Goal: Transaction & Acquisition: Purchase product/service

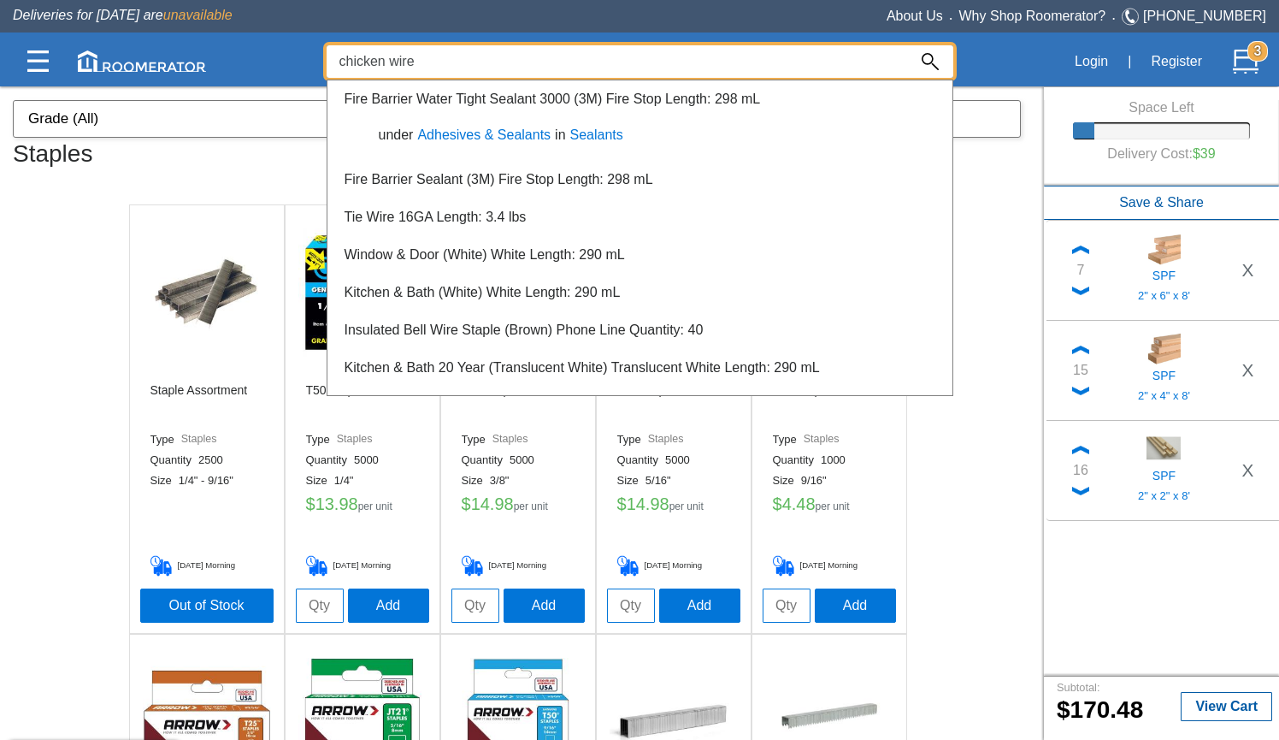
scroll to position [1194, 0]
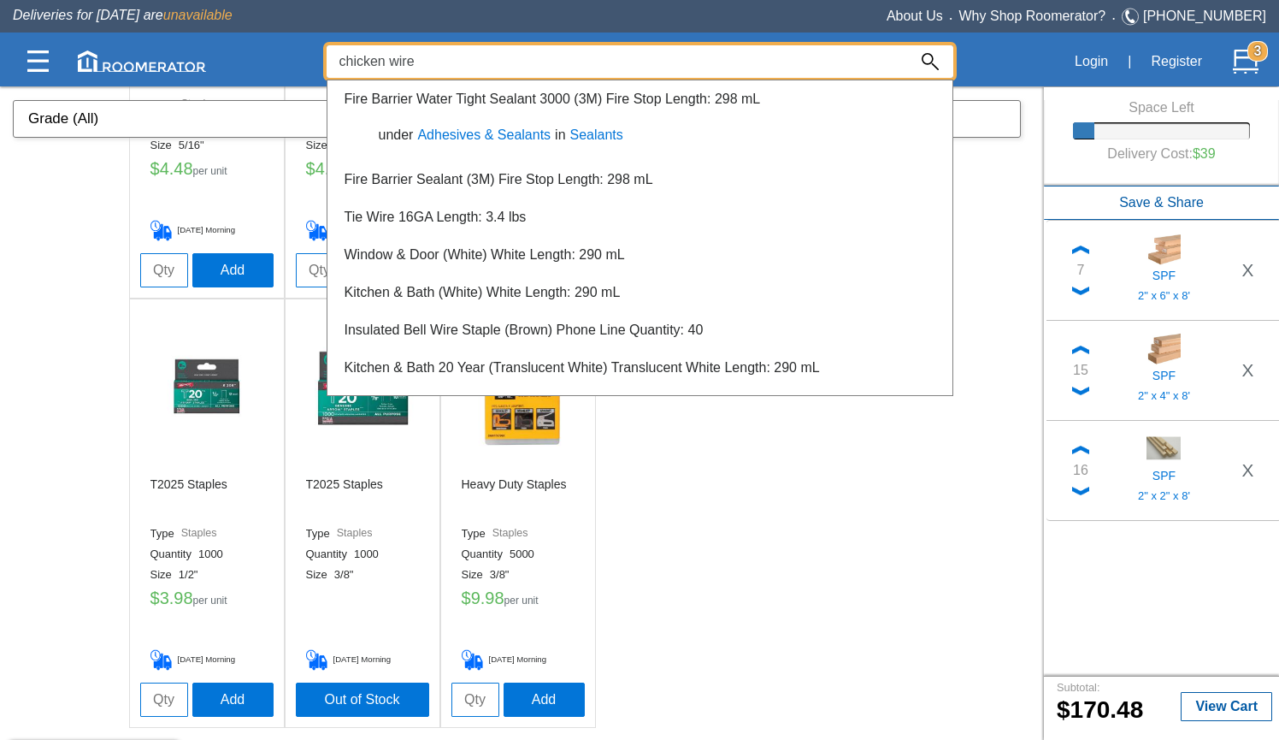
click at [746, 588] on div at bounding box center [639, 413] width 1279 height 654
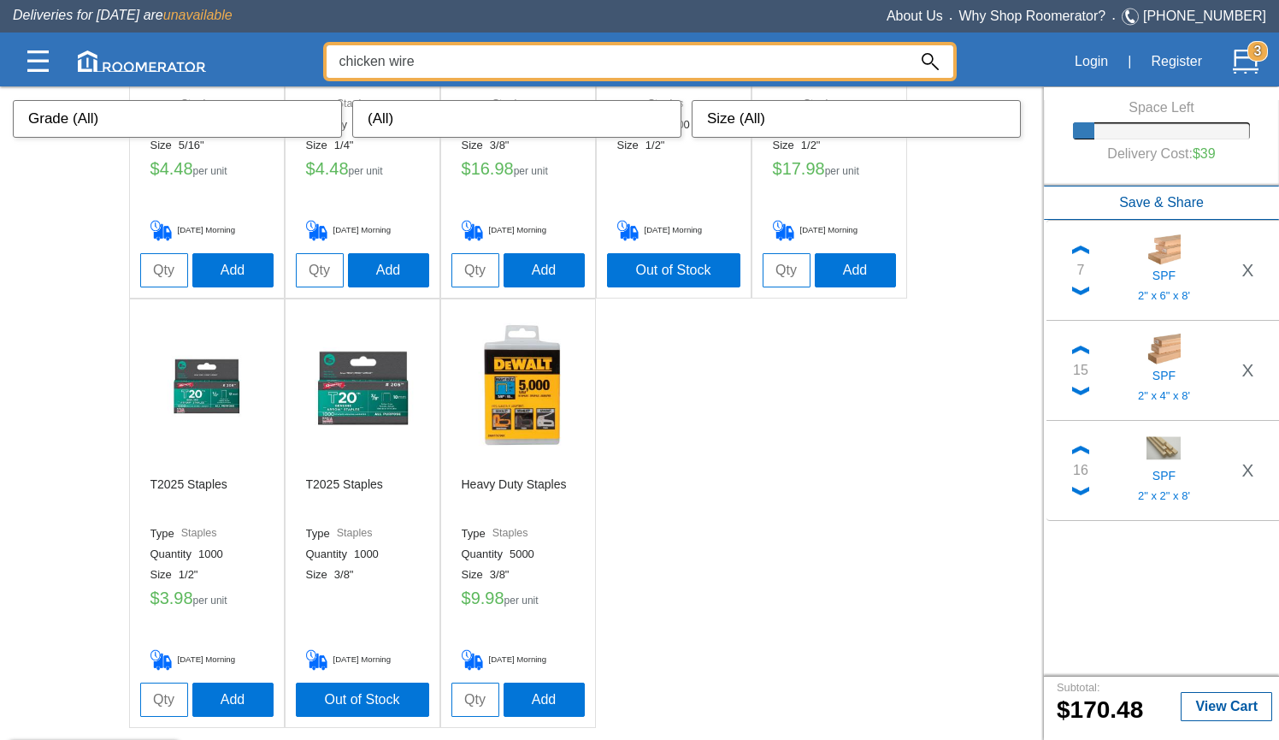
click at [483, 55] on input "chicken wire" at bounding box center [617, 61] width 581 height 32
click at [762, 517] on div at bounding box center [639, 413] width 1279 height 654
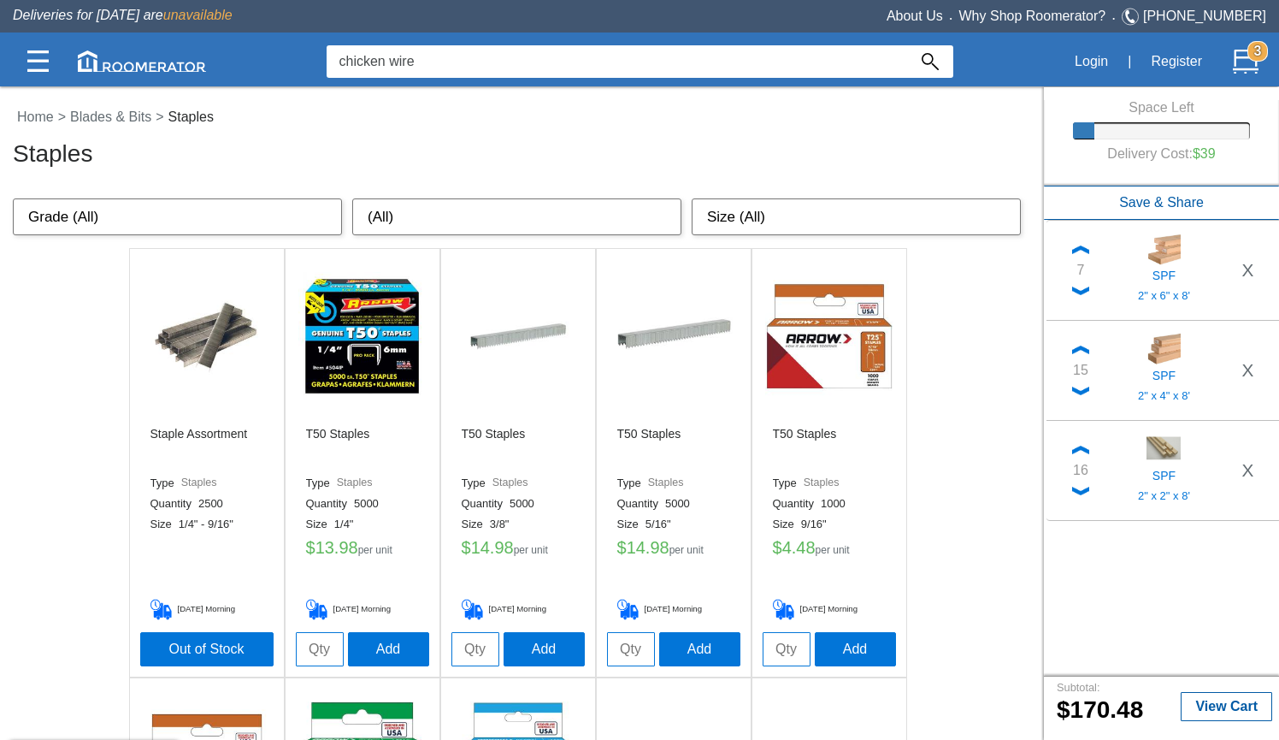
scroll to position [0, 0]
click at [774, 61] on input "chicken wire" at bounding box center [617, 61] width 581 height 32
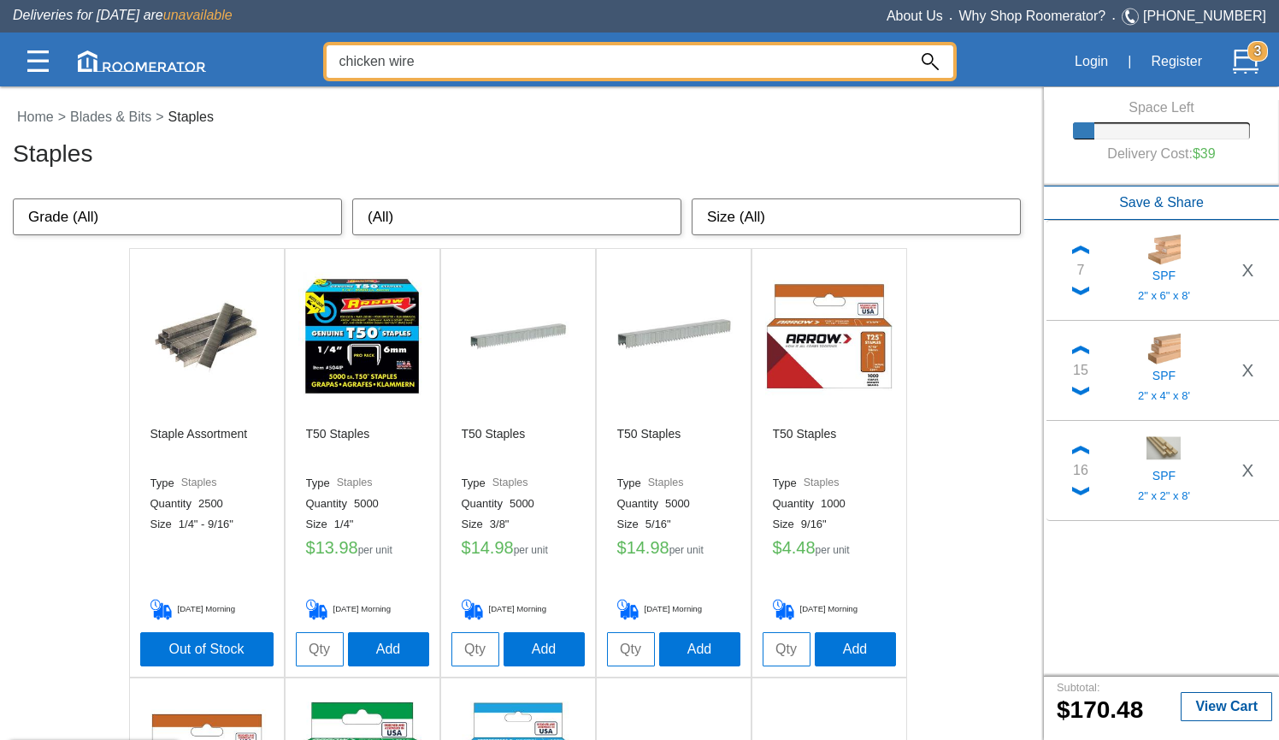
click at [774, 61] on input "chicken wire" at bounding box center [617, 61] width 581 height 32
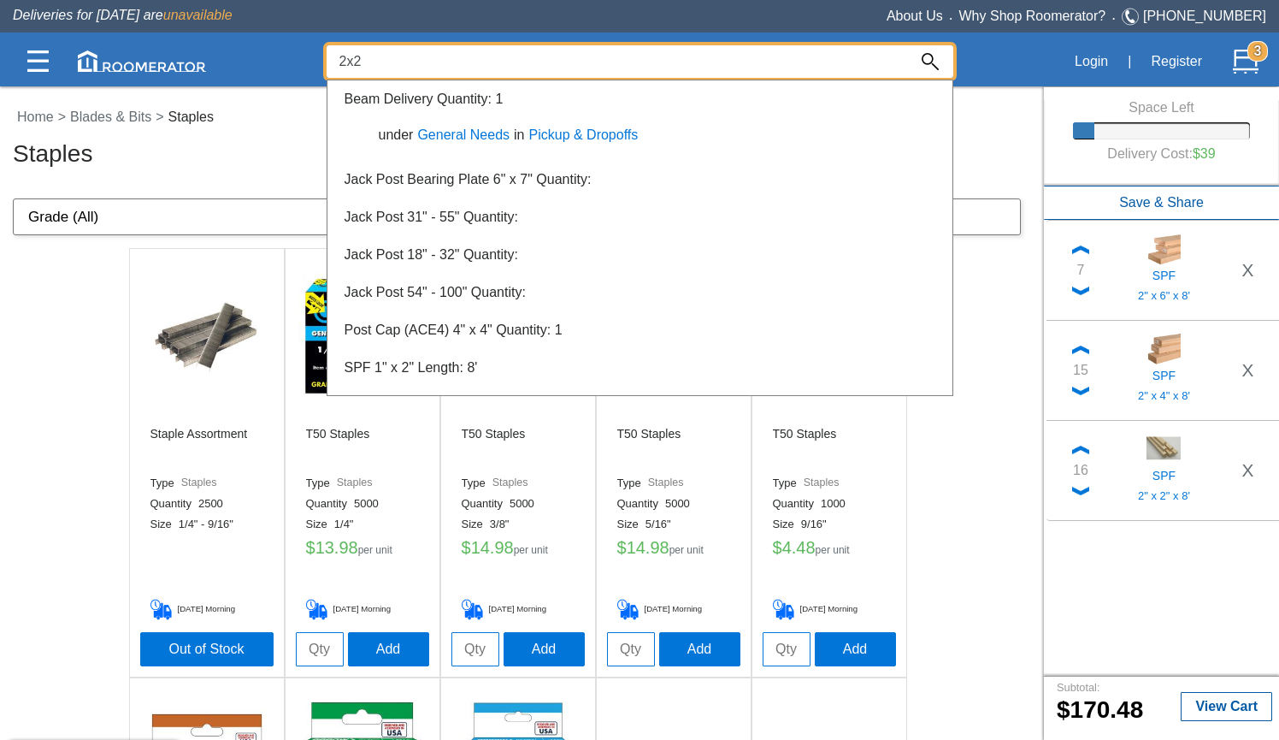
click at [470, 71] on input "2x2" at bounding box center [617, 61] width 581 height 32
type input "2x2 spf"
click at [1246, 67] on img at bounding box center [1247, 62] width 26 height 26
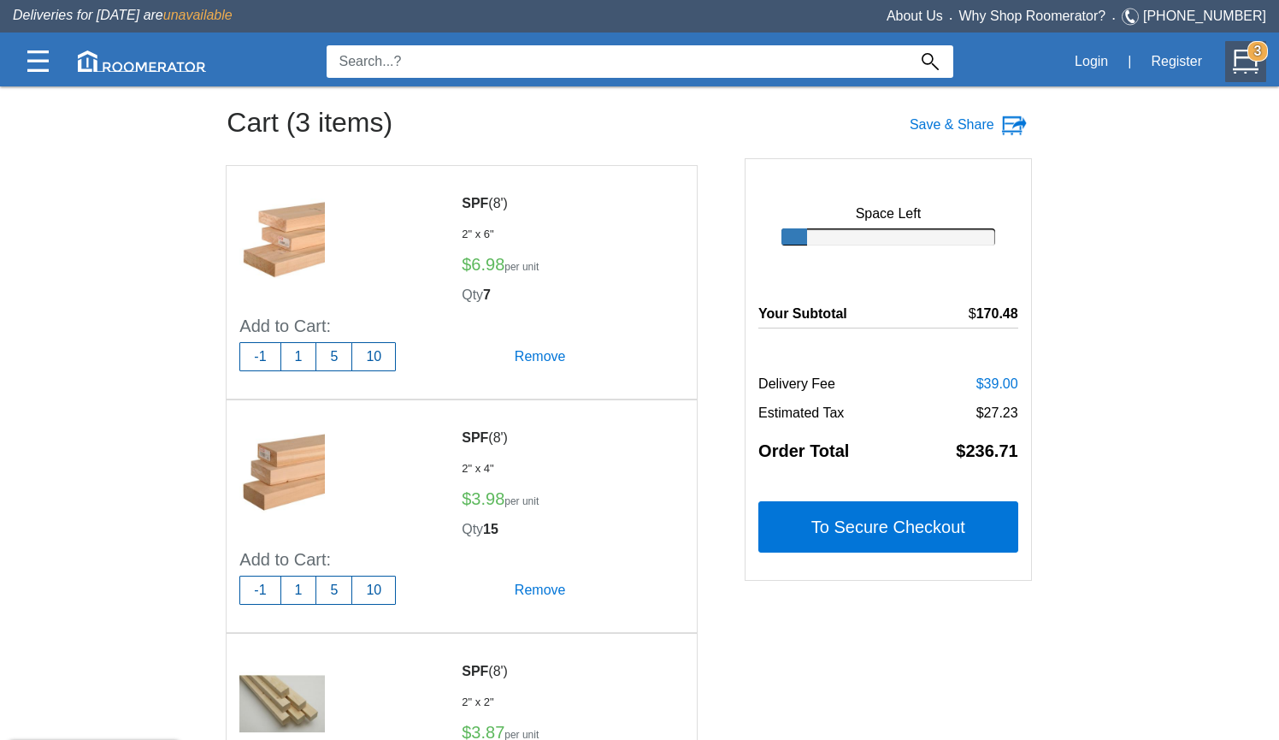
click at [696, 60] on input at bounding box center [617, 61] width 581 height 32
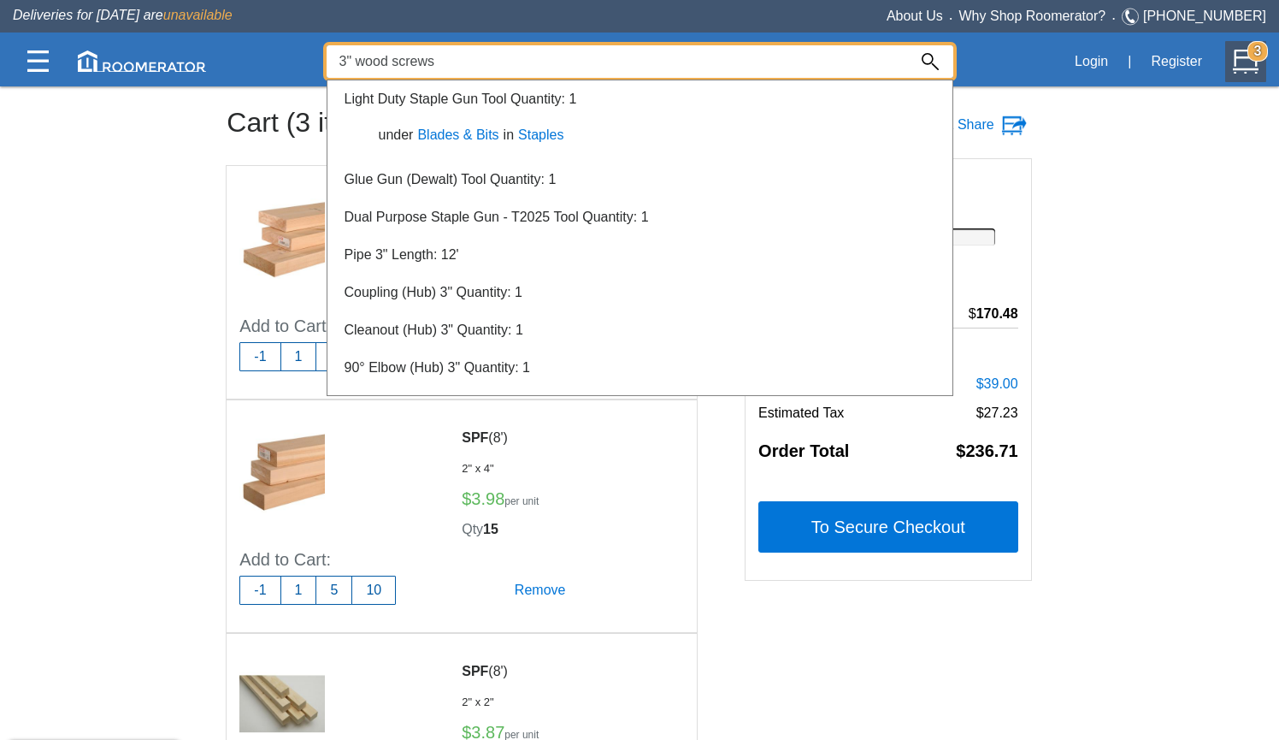
click at [374, 68] on input "3" wood screws" at bounding box center [617, 61] width 581 height 32
type input "3" deck screws"
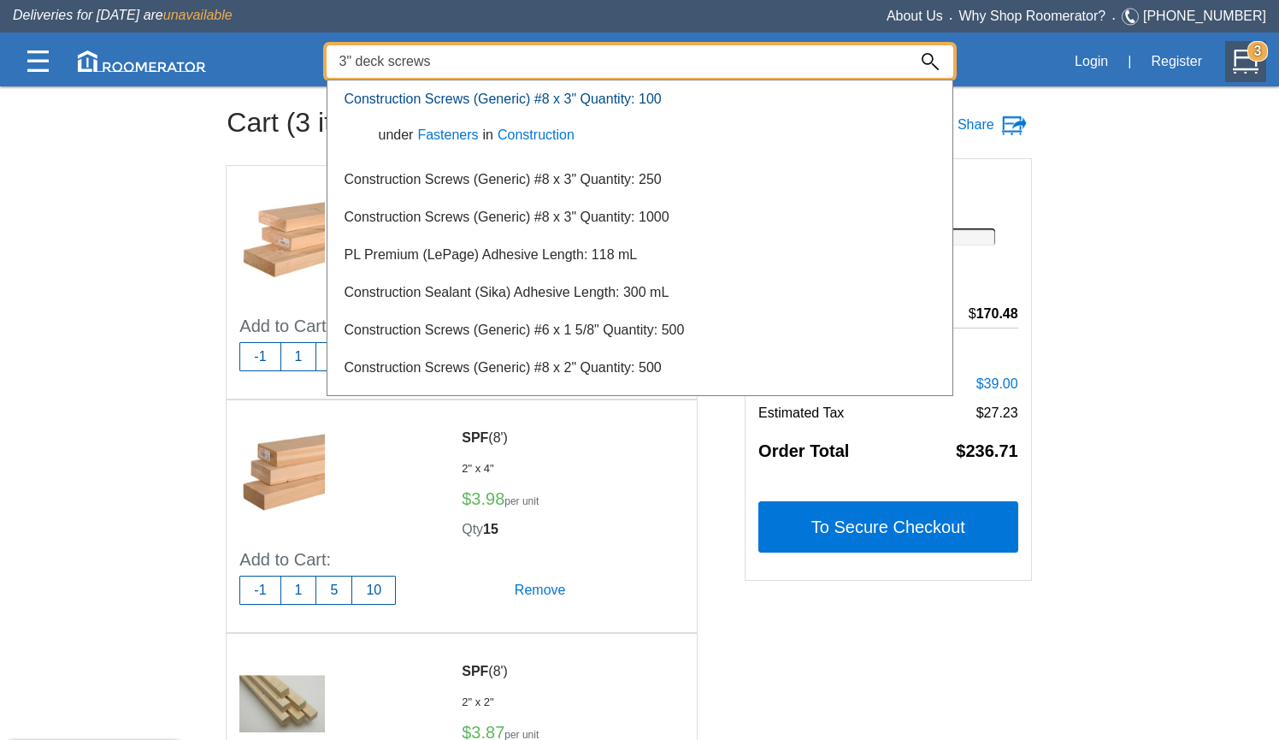
click at [570, 103] on link "Construction Screws (Generic) #8 x 3" Quantity: 100" at bounding box center [503, 99] width 317 height 15
